Goal: Navigation & Orientation: Understand site structure

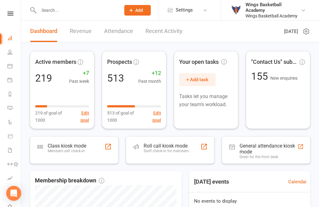
click at [81, 34] on link "Revenue" at bounding box center [81, 31] width 22 height 21
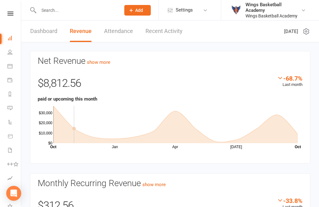
click at [109, 31] on link "Attendance" at bounding box center [118, 31] width 29 height 21
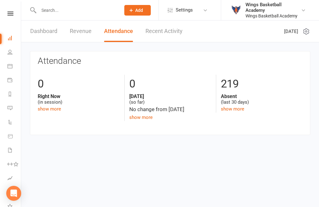
click at [79, 32] on link "Revenue" at bounding box center [81, 31] width 22 height 21
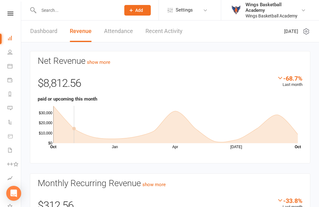
click at [10, 56] on link "People" at bounding box center [14, 53] width 14 height 14
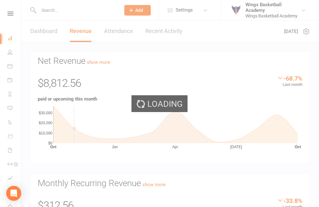
select select "100"
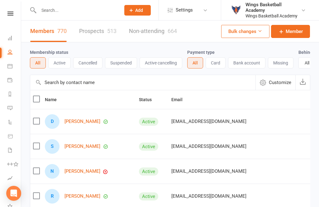
click at [12, 68] on icon at bounding box center [9, 65] width 5 height 5
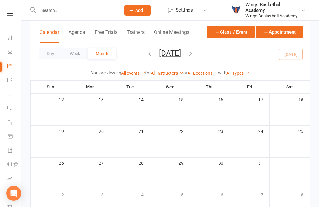
scroll to position [120, 0]
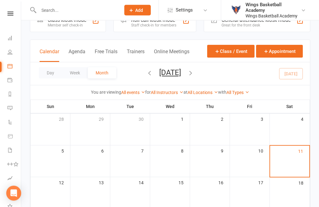
click at [73, 52] on button "Agenda" at bounding box center [76, 55] width 17 height 13
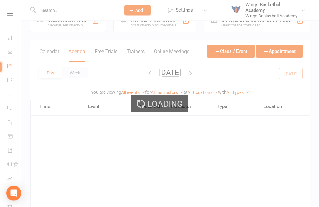
scroll to position [19, 0]
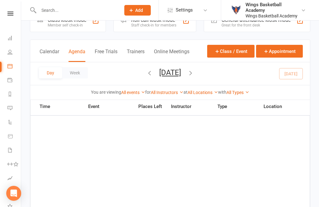
click at [194, 72] on icon "button" at bounding box center [190, 72] width 7 height 7
click at [194, 76] on icon "button" at bounding box center [190, 72] width 7 height 7
click at [194, 74] on icon "button" at bounding box center [190, 72] width 7 height 7
click at [187, 74] on span "[DATE] [DATE] Sun Mon Tue Wed Thu Fri Sat 28 29 30 01 02 03 04 05 06 07 08 09 1…" at bounding box center [170, 73] width 34 height 11
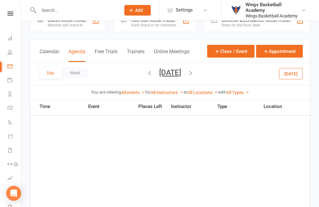
click at [194, 73] on icon "button" at bounding box center [190, 72] width 7 height 7
click at [194, 70] on icon "button" at bounding box center [190, 72] width 7 height 7
click at [194, 75] on icon "button" at bounding box center [190, 72] width 7 height 7
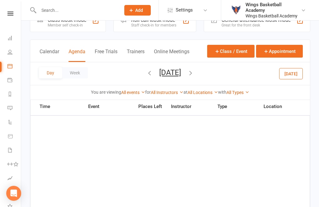
click at [194, 74] on icon "button" at bounding box center [190, 72] width 7 height 7
click at [187, 77] on span "[DATE] [DATE] Sun Mon Tue Wed Thu Fri Sat 28 29 30 01 02 03 04 05 06 07 08 09 1…" at bounding box center [170, 73] width 34 height 11
click at [194, 75] on icon "button" at bounding box center [190, 72] width 7 height 7
click at [194, 74] on icon "button" at bounding box center [190, 72] width 7 height 7
click at [194, 77] on button "button" at bounding box center [190, 73] width 7 height 11
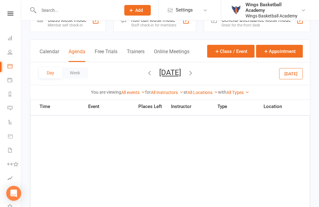
click at [194, 71] on icon "button" at bounding box center [190, 72] width 7 height 7
click at [74, 74] on button "Week" at bounding box center [75, 72] width 26 height 11
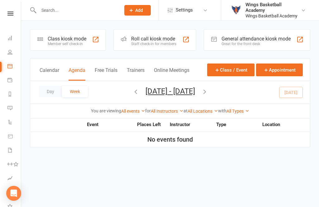
click at [113, 95] on div "Day Week [DATE] - [DATE] [DATE] Sun Mon Tue Wed Thu Fri Sat 28 29 30 01 02 03 0…" at bounding box center [169, 92] width 279 height 23
click at [132, 96] on button "button" at bounding box center [135, 92] width 7 height 11
click at [0, 0] on div "Loading" at bounding box center [0, 0] width 0 height 0
click at [112, 96] on div "Day Week [DATE] - [DATE] [DATE] Sun Mon Tue Wed Thu Fri Sat 28 29 30 01 02 03 0…" at bounding box center [169, 92] width 279 height 23
click at [132, 94] on icon "button" at bounding box center [135, 91] width 7 height 7
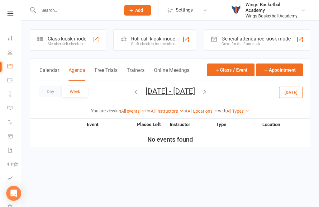
click at [132, 93] on icon "button" at bounding box center [135, 91] width 7 height 7
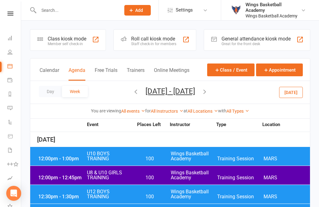
click at [132, 94] on icon "button" at bounding box center [135, 91] width 7 height 7
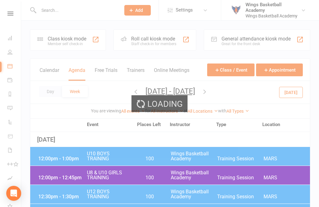
scroll to position [6, 0]
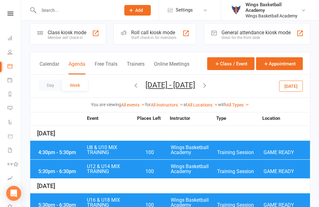
click at [132, 86] on icon "button" at bounding box center [135, 85] width 7 height 7
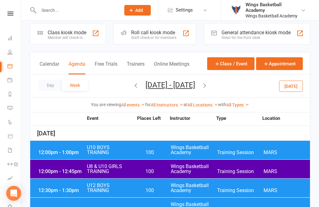
click at [132, 84] on icon "button" at bounding box center [135, 85] width 7 height 7
click at [132, 83] on icon "button" at bounding box center [135, 85] width 7 height 7
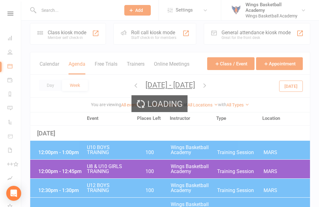
click at [132, 82] on icon "button" at bounding box center [135, 85] width 7 height 7
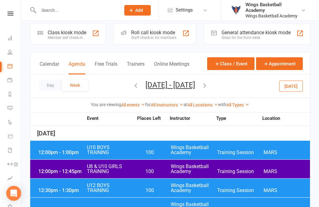
click at [208, 87] on icon "button" at bounding box center [204, 85] width 7 height 7
click at [208, 86] on icon "button" at bounding box center [204, 85] width 7 height 7
click at [208, 88] on icon "button" at bounding box center [204, 85] width 7 height 7
click at [208, 87] on icon "button" at bounding box center [204, 85] width 7 height 7
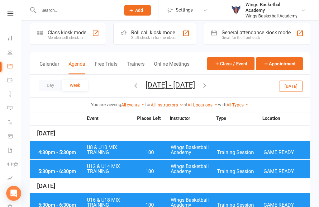
click at [208, 87] on icon "button" at bounding box center [204, 85] width 7 height 7
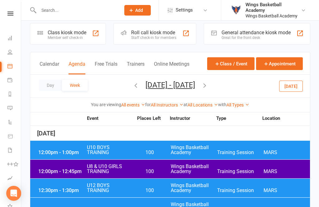
click at [208, 88] on icon "button" at bounding box center [204, 85] width 7 height 7
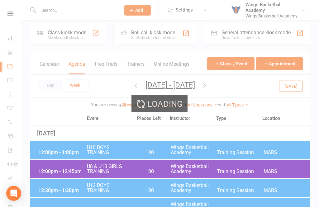
scroll to position [0, 0]
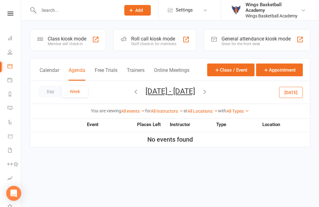
click at [208, 92] on icon "button" at bounding box center [204, 91] width 7 height 7
click at [208, 91] on icon "button" at bounding box center [204, 91] width 7 height 7
click at [208, 92] on icon "button" at bounding box center [204, 91] width 7 height 7
click at [208, 94] on icon "button" at bounding box center [204, 91] width 7 height 7
click at [208, 93] on icon "button" at bounding box center [204, 91] width 7 height 7
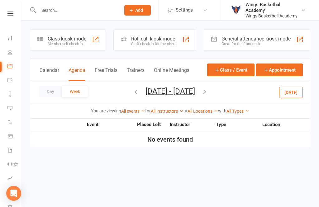
click at [208, 92] on icon "button" at bounding box center [204, 91] width 7 height 7
click at [208, 94] on icon "button" at bounding box center [204, 91] width 7 height 7
click at [208, 93] on icon "button" at bounding box center [204, 91] width 7 height 7
click at [208, 89] on icon "button" at bounding box center [204, 91] width 7 height 7
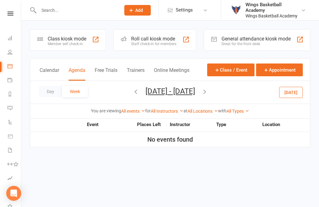
click at [208, 88] on button "button" at bounding box center [204, 92] width 7 height 11
click at [101, 64] on div "Calendar Agenda Free Trials Trainers Online Meetings Class / Event Appointment" at bounding box center [169, 69] width 279 height 22
click at [108, 71] on button "Free Trials" at bounding box center [106, 73] width 23 height 13
click at [141, 74] on button "Trainers" at bounding box center [136, 73] width 18 height 13
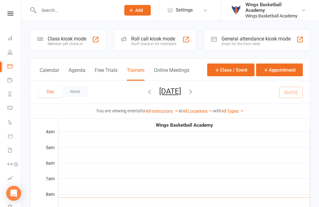
click at [41, 73] on button "Calendar" at bounding box center [50, 73] width 20 height 13
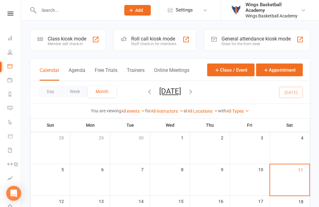
click at [10, 85] on link "Payments" at bounding box center [14, 81] width 14 height 14
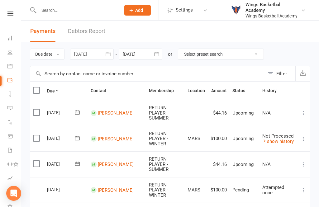
click at [3, 94] on li "Reports" at bounding box center [10, 95] width 21 height 14
click at [12, 95] on icon at bounding box center [9, 93] width 5 height 5
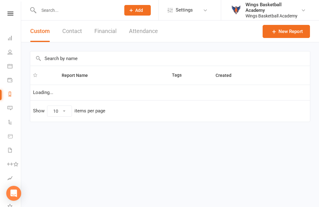
select select "50"
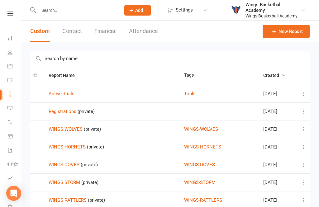
click at [11, 107] on icon at bounding box center [9, 107] width 5 height 5
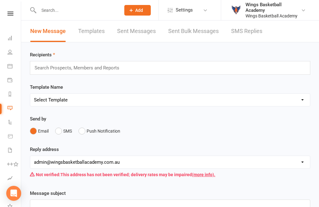
click at [4, 119] on li "Automations" at bounding box center [10, 123] width 21 height 14
click at [11, 119] on link "Automations" at bounding box center [14, 123] width 14 height 14
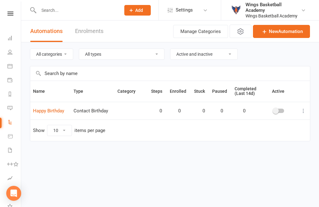
click at [10, 140] on link "Product Sales" at bounding box center [14, 137] width 14 height 14
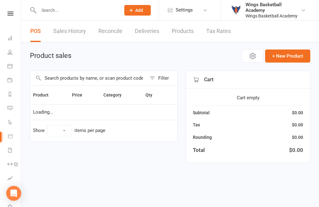
select select "10"
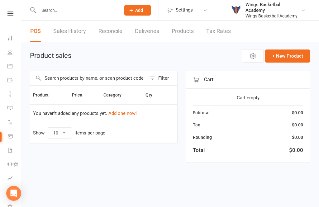
click at [8, 153] on link "Waivers 9" at bounding box center [14, 151] width 14 height 14
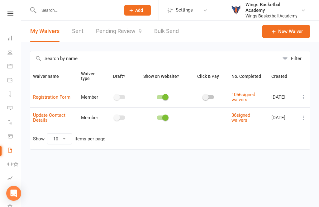
click at [9, 14] on icon at bounding box center [10, 14] width 6 height 4
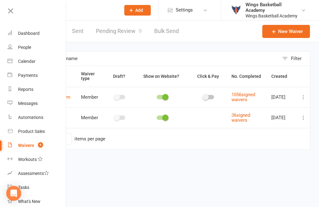
click at [23, 104] on div "Messages" at bounding box center [28, 103] width 20 height 5
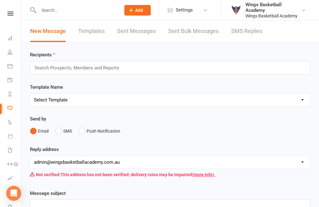
click at [9, 41] on link "Dashboard" at bounding box center [14, 39] width 14 height 14
